Goal: Transaction & Acquisition: Book appointment/travel/reservation

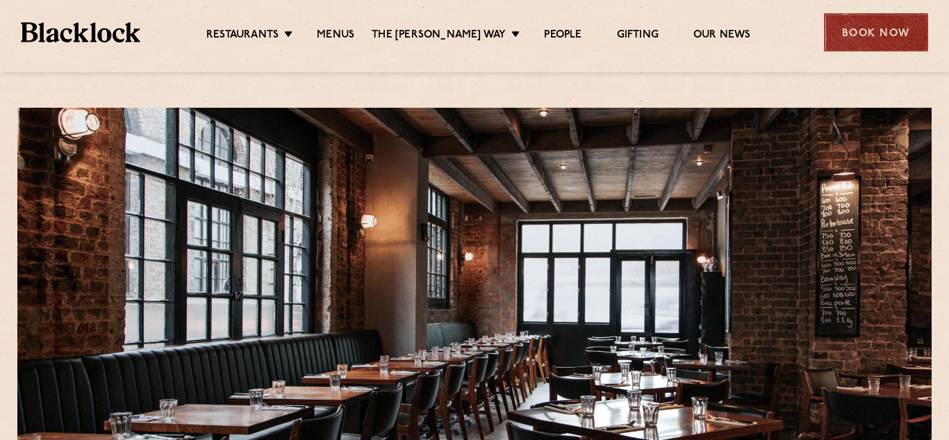
click at [871, 49] on div "Book Now" at bounding box center [876, 32] width 104 height 38
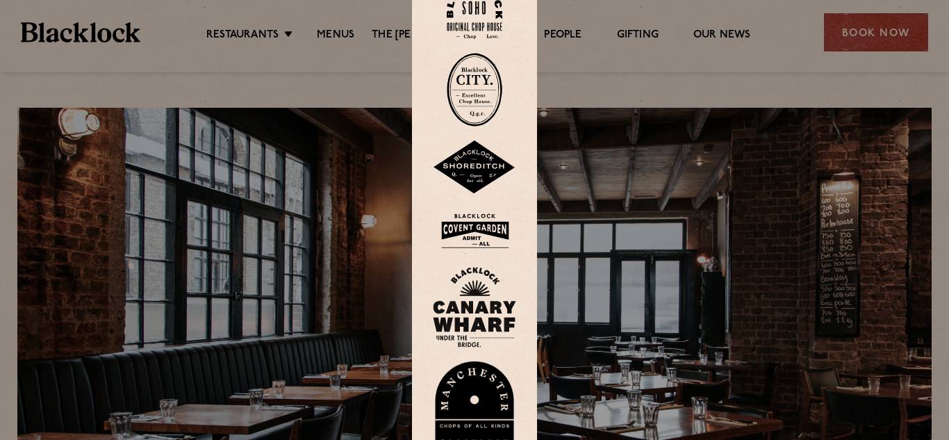
click at [472, 56] on img at bounding box center [475, 90] width 56 height 74
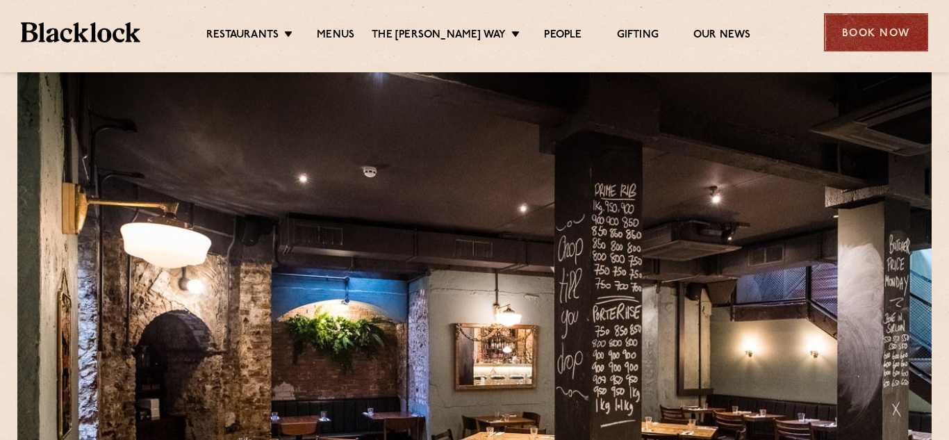
click at [896, 31] on div "Book Now" at bounding box center [876, 32] width 104 height 38
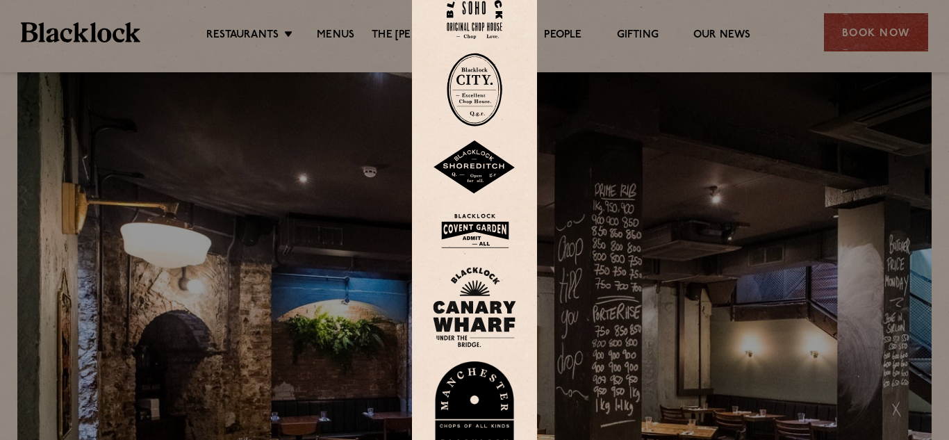
click at [481, 78] on img at bounding box center [475, 90] width 56 height 74
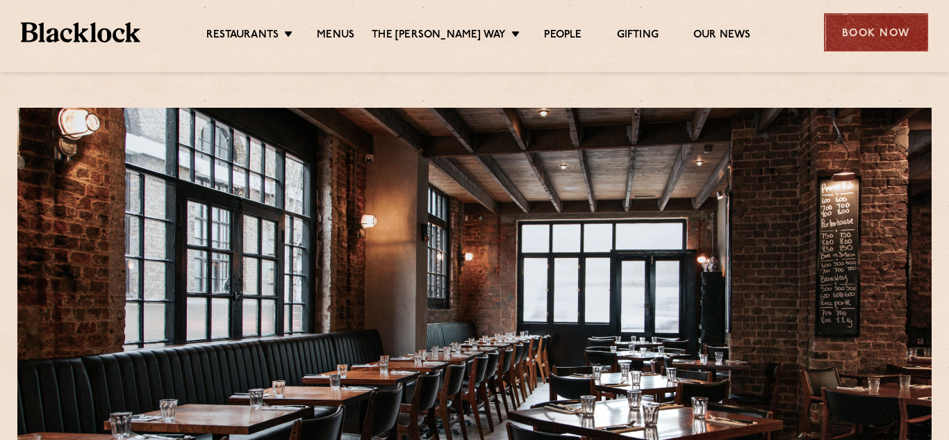
click at [892, 39] on div "Book Now" at bounding box center [876, 32] width 104 height 38
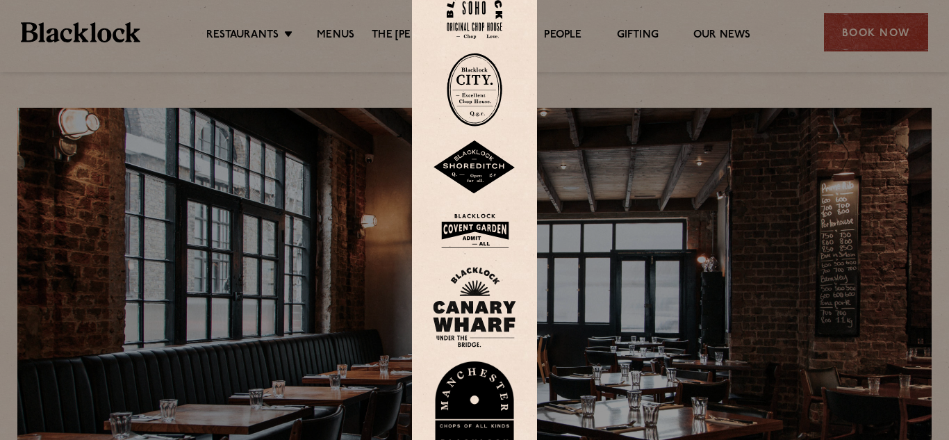
click at [475, 92] on img at bounding box center [475, 90] width 56 height 74
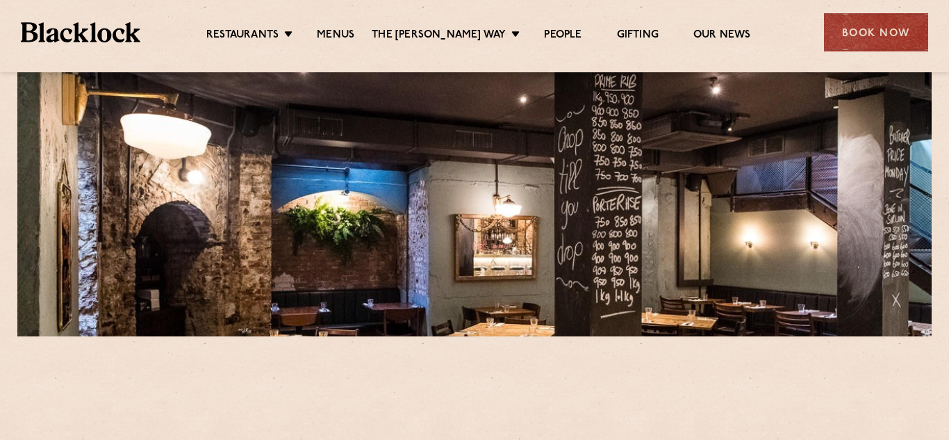
scroll to position [176, 0]
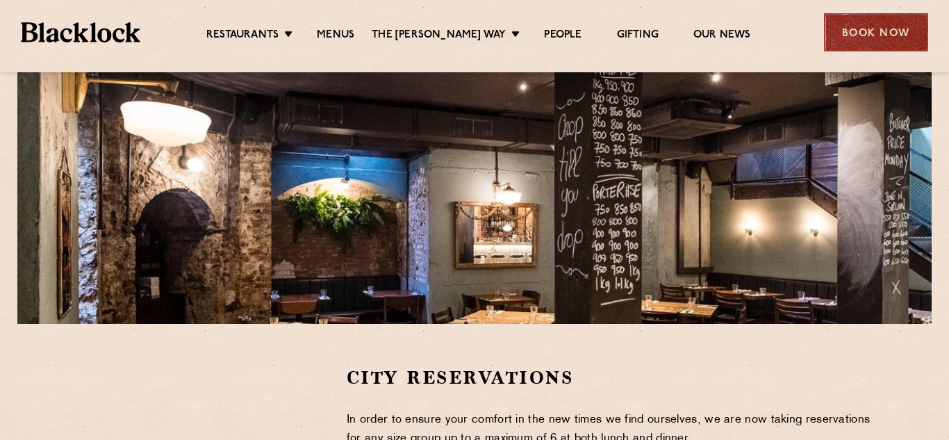
click at [865, 44] on div "Book Now" at bounding box center [876, 32] width 104 height 38
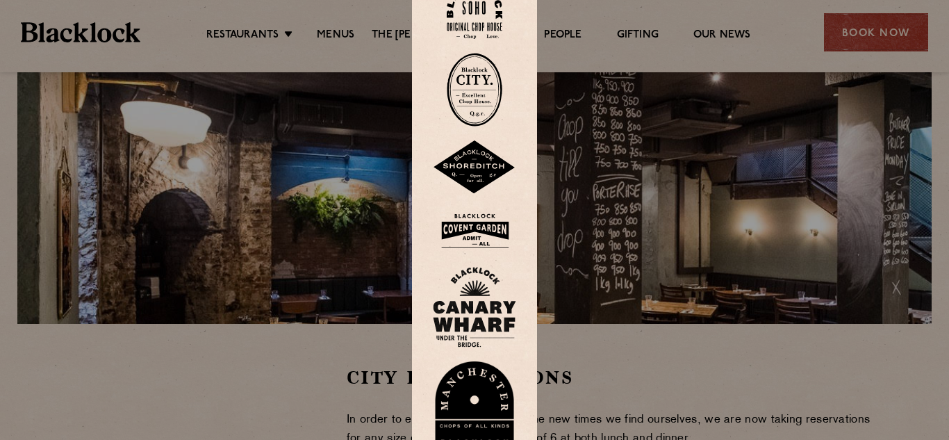
click at [746, 212] on div at bounding box center [474, 220] width 949 height 440
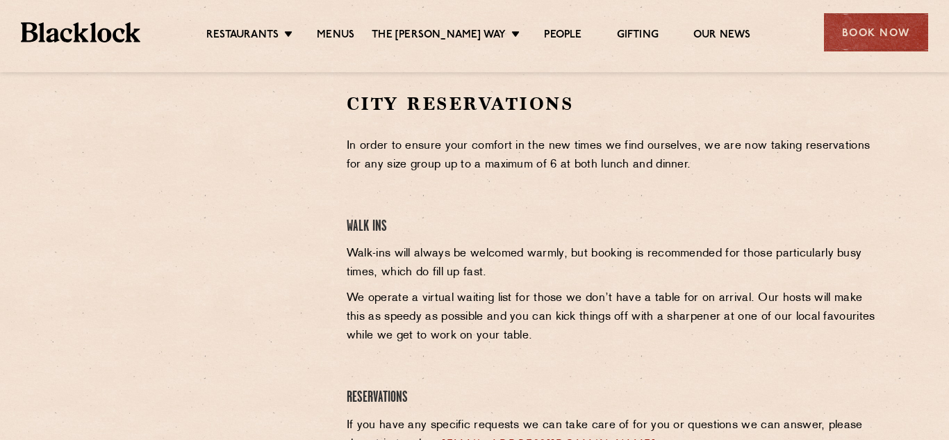
scroll to position [0, 0]
